Goal: Task Accomplishment & Management: Complete application form

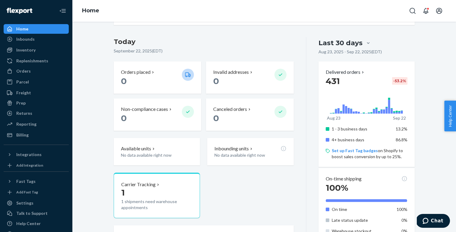
scroll to position [48, 0]
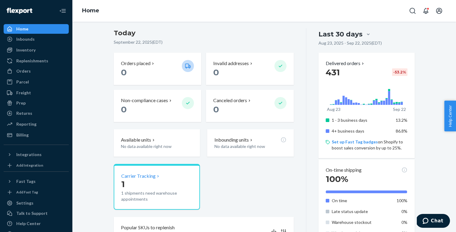
click at [129, 177] on p "Carrier Tracking" at bounding box center [138, 176] width 34 height 7
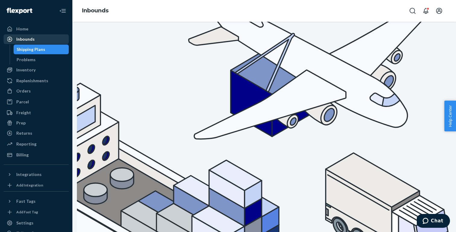
click at [27, 41] on div "Inbounds" at bounding box center [25, 39] width 18 height 6
click at [29, 48] on div "Shipping Plans" at bounding box center [31, 49] width 29 height 6
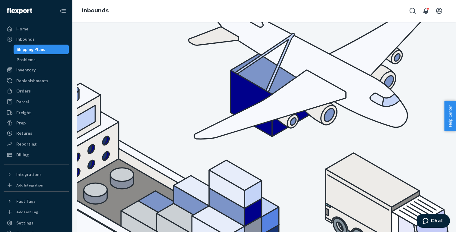
checkbox input "true"
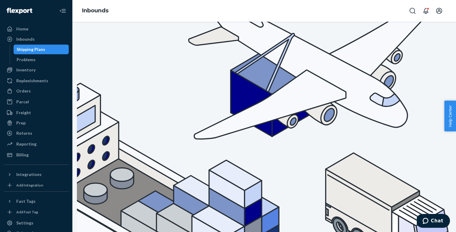
checkbox input "true"
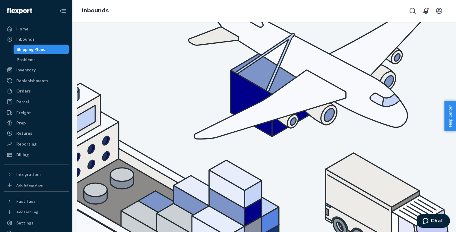
checkbox input "true"
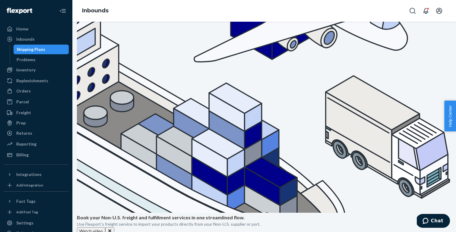
scroll to position [77, 0]
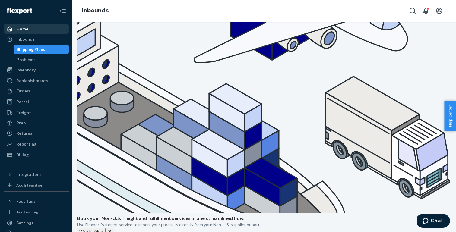
click at [32, 26] on div "Home" at bounding box center [36, 29] width 64 height 8
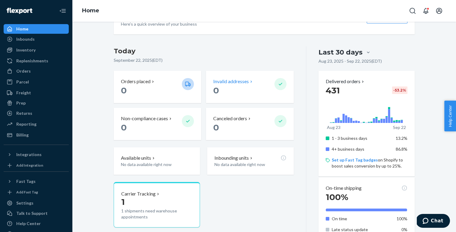
scroll to position [35, 0]
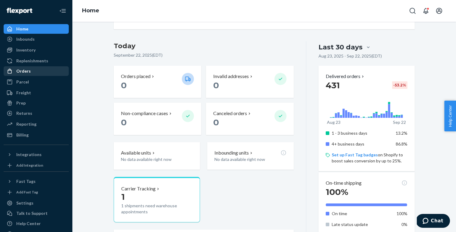
click at [33, 70] on div "Orders" at bounding box center [36, 71] width 64 height 8
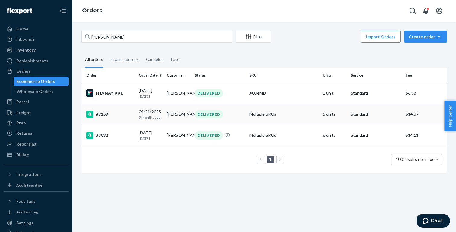
click at [128, 117] on div "#9159" at bounding box center [110, 114] width 48 height 7
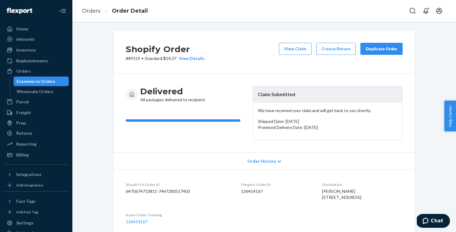
click at [383, 46] on div "Duplicate Order" at bounding box center [382, 49] width 32 height 6
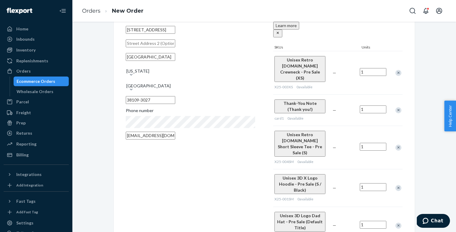
scroll to position [64, 0]
click at [28, 49] on div "Inventory" at bounding box center [25, 50] width 19 height 6
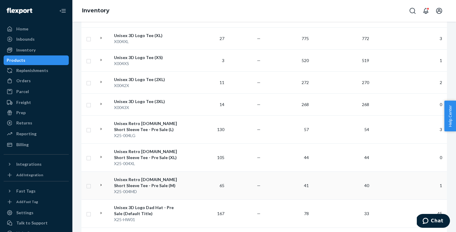
scroll to position [159, 0]
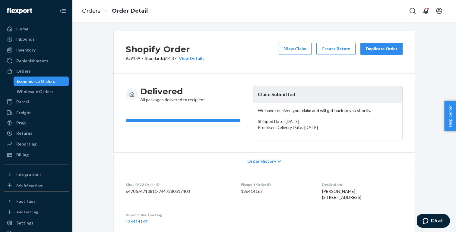
click at [371, 50] on div "Duplicate Order" at bounding box center [382, 49] width 32 height 6
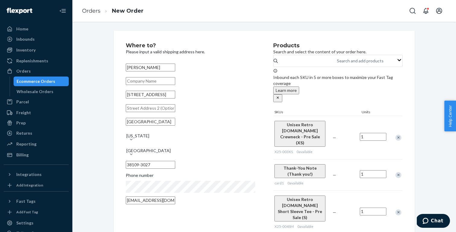
drag, startPoint x: 174, startPoint y: 103, endPoint x: 116, endPoint y: 102, distance: 58.9
click at [116, 102] on div "Where to? Please input a valid shipping address here. [PERSON_NAME] [STREET_ADD…" at bounding box center [264, 217] width 301 height 372
paste input "[STREET_ADDRESS]"
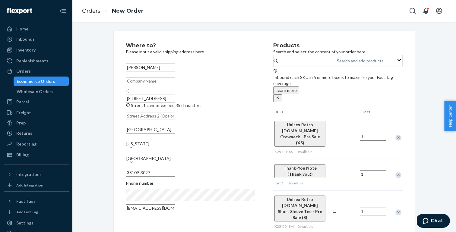
type input "[STREET_ADDRESS]"
type input "[GEOGRAPHIC_DATA]"
type input "38017"
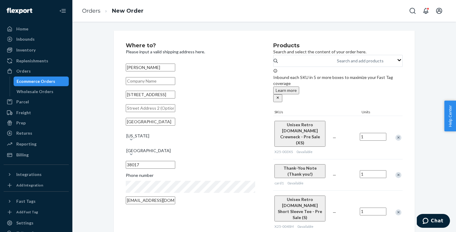
click at [165, 112] on input "text" at bounding box center [151, 108] width 50 height 8
paste input "[STREET_ADDRESS]"
type input "[STREET_ADDRESS]"
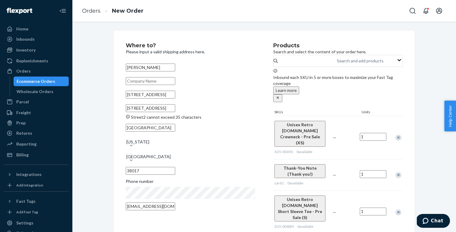
click at [175, 112] on input "[STREET_ADDRESS]" at bounding box center [151, 108] width 50 height 8
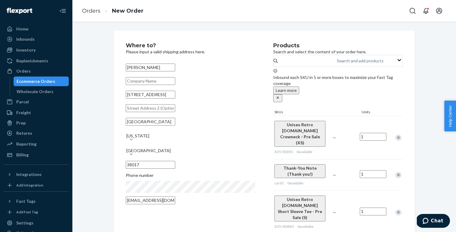
click at [104, 136] on div "Where to? Please input a valid shipping address here. [PERSON_NAME] [STREET_ADD…" at bounding box center [264, 214] width 375 height 366
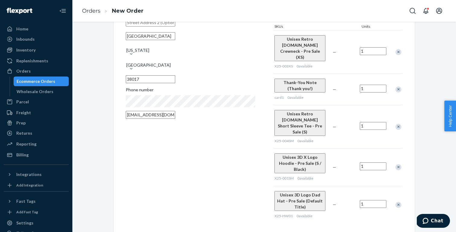
scroll to position [92, 0]
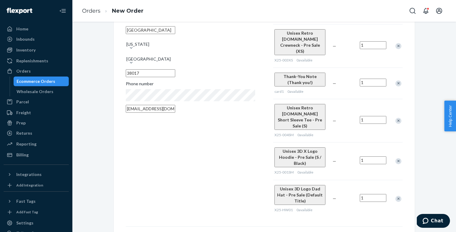
click at [398, 81] on div "Remove Item" at bounding box center [399, 84] width 6 height 6
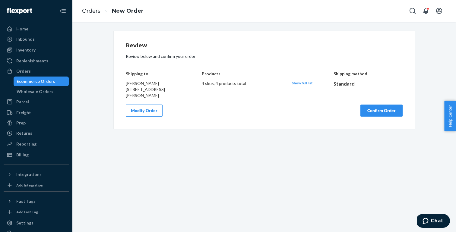
click at [378, 111] on button "Confirm Order" at bounding box center [382, 111] width 42 height 12
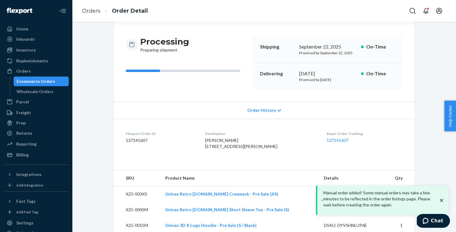
scroll to position [86, 0]
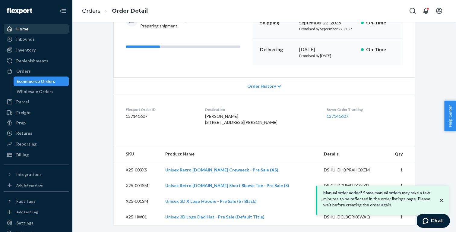
click at [28, 28] on div "Home" at bounding box center [36, 29] width 64 height 8
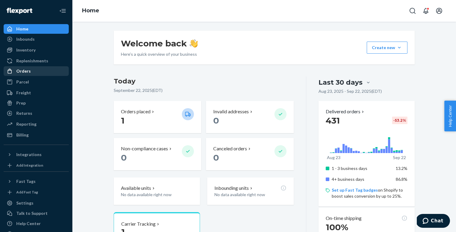
click at [24, 74] on div "Orders" at bounding box center [36, 71] width 64 height 8
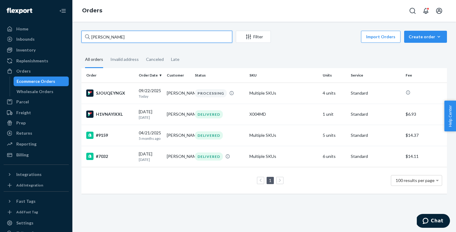
click at [161, 38] on input "[PERSON_NAME]" at bounding box center [157, 37] width 151 height 12
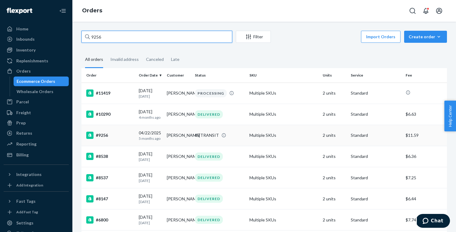
type input "9256"
click at [118, 132] on td "#9256" at bounding box center [109, 135] width 55 height 21
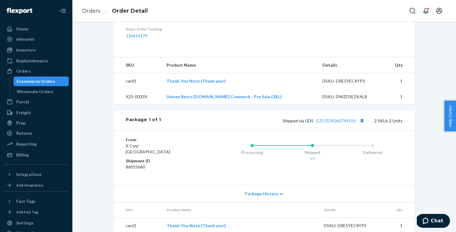
scroll to position [221, 0]
